Goal: Browse casually

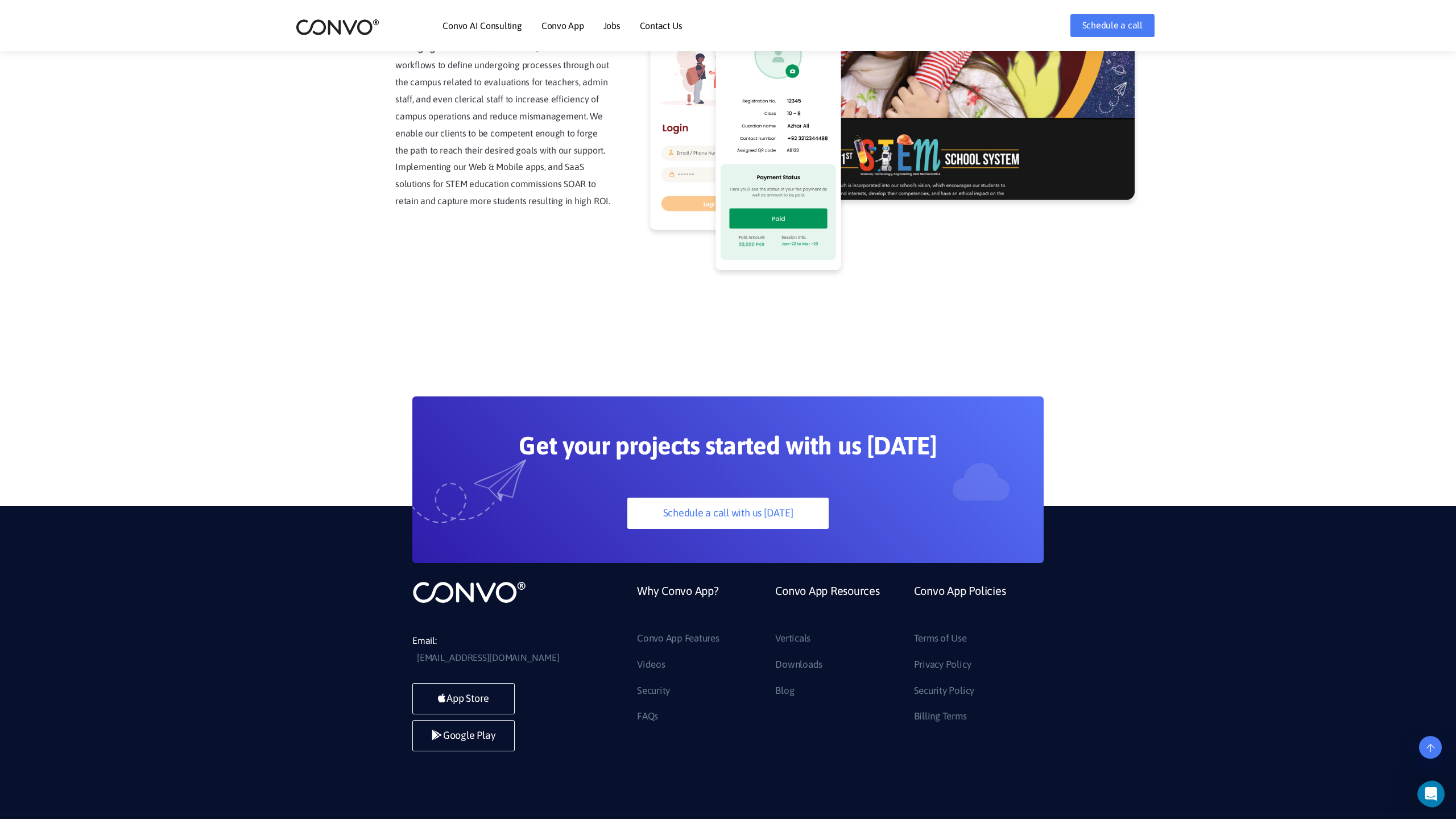
scroll to position [2895, 0]
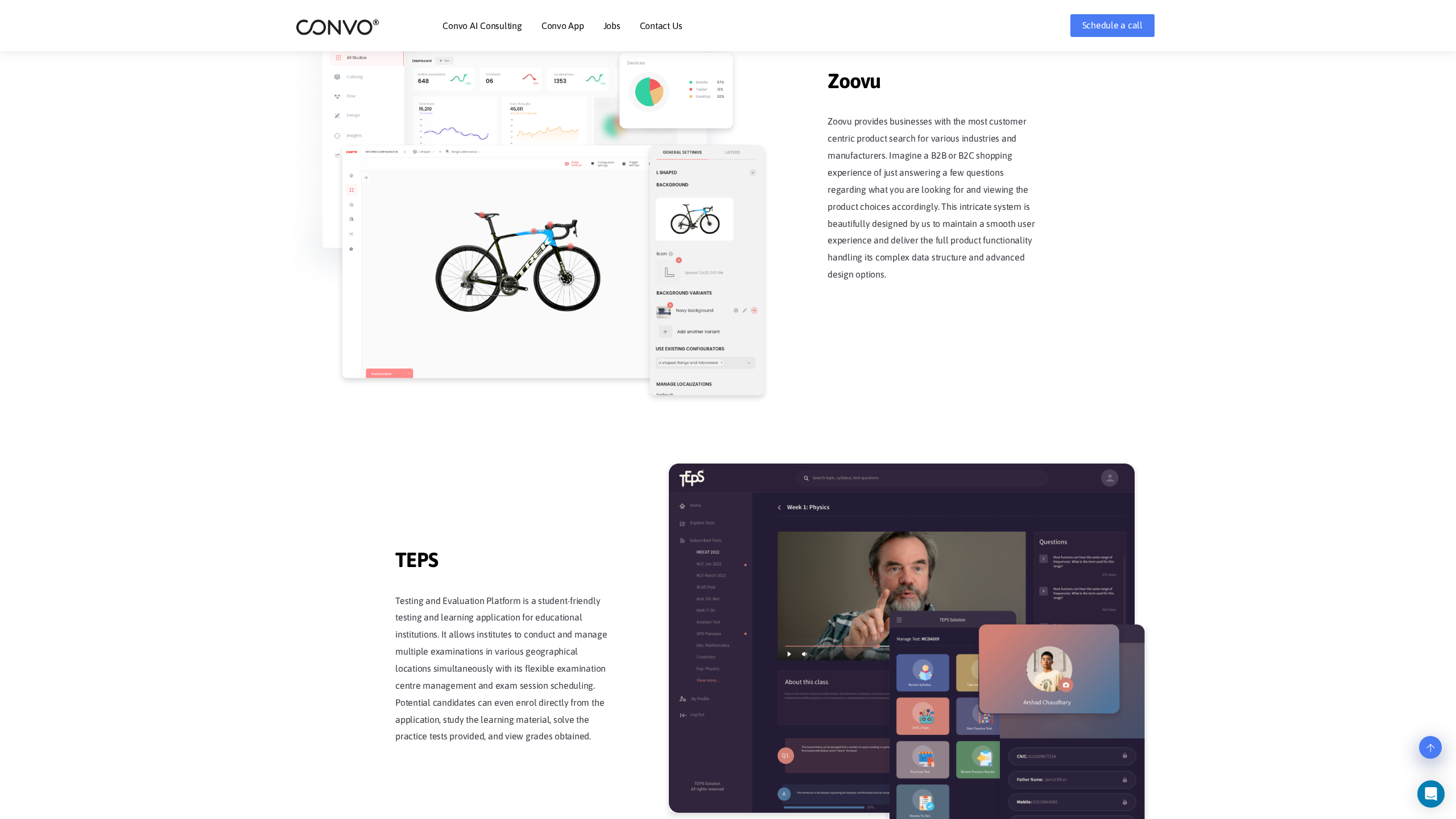
scroll to position [2228, 0]
